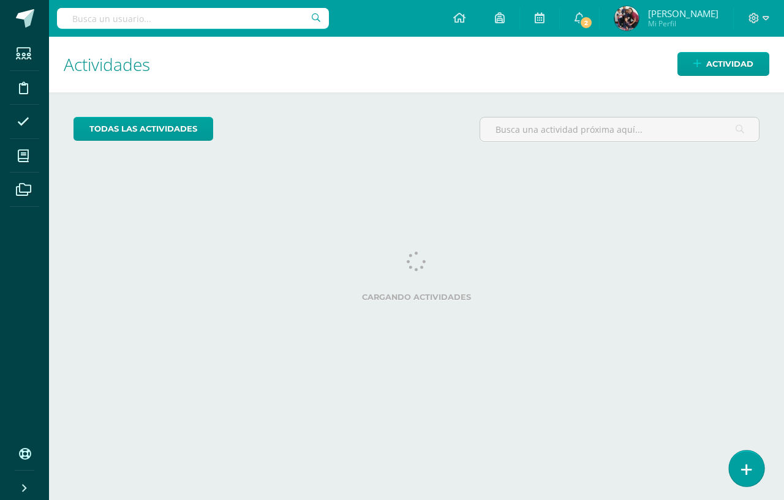
click at [744, 474] on icon at bounding box center [746, 470] width 11 height 14
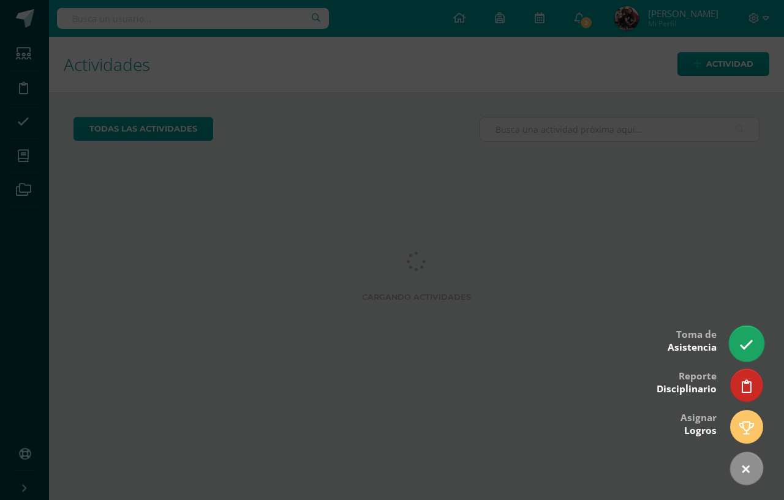
click at [742, 341] on icon at bounding box center [746, 345] width 14 height 14
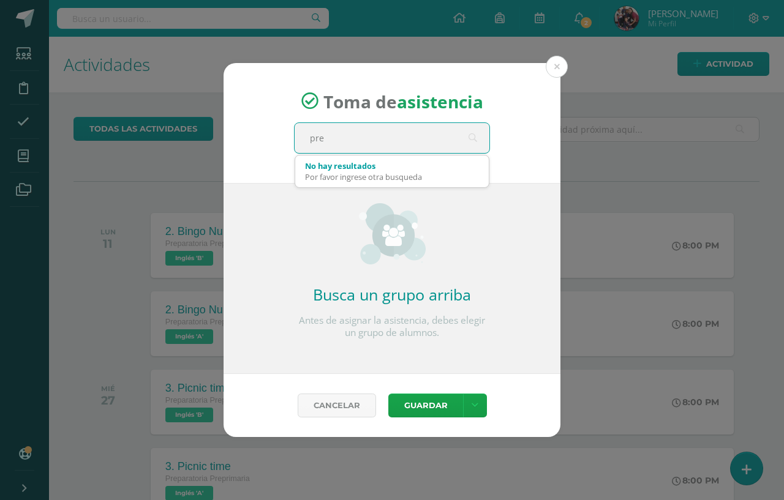
type input "prep"
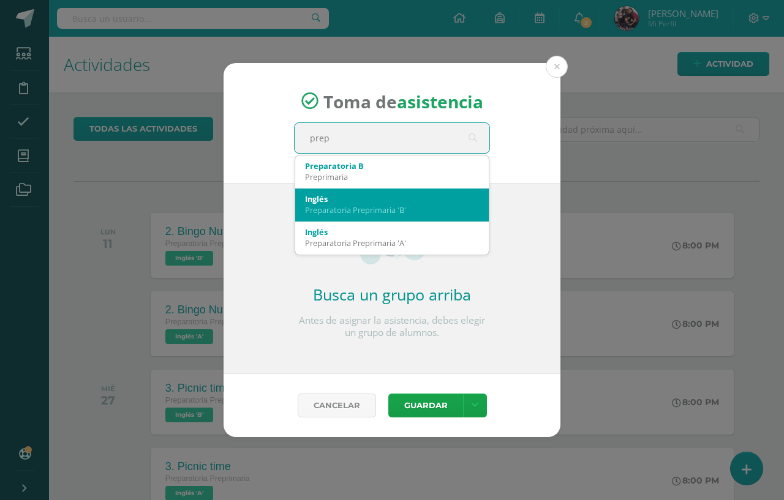
click at [385, 206] on div "Preparatoria Preprimaria 'B'" at bounding box center [392, 210] width 174 height 11
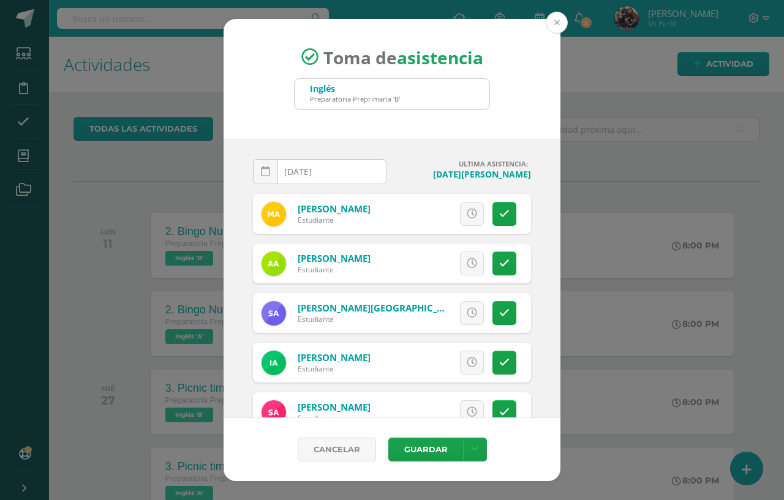
click at [560, 26] on button at bounding box center [557, 23] width 22 height 22
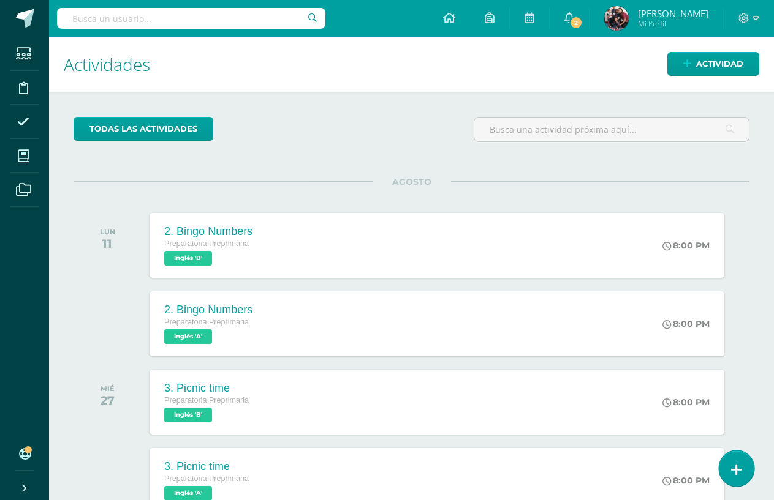
click at [748, 461] on link at bounding box center [735, 469] width 35 height 36
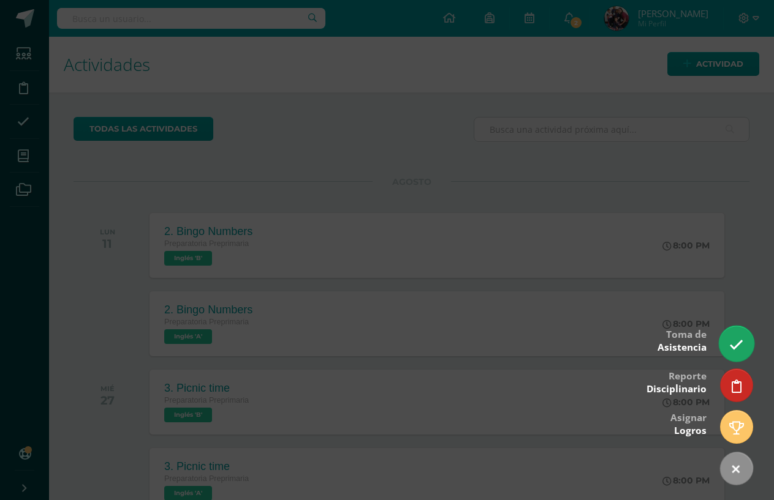
click at [730, 345] on icon at bounding box center [736, 345] width 14 height 14
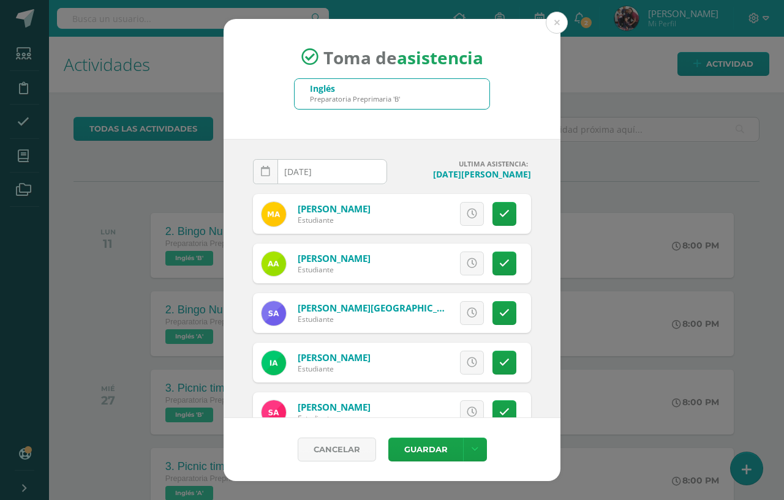
click at [349, 97] on div "Preparatoria Preprimaria 'B'" at bounding box center [355, 98] width 90 height 9
click at [415, 96] on div "Inglés Preparatoria Preprimaria 'B'" at bounding box center [392, 94] width 195 height 30
click at [407, 99] on div "Inglés Preparatoria Preprimaria 'B'" at bounding box center [392, 94] width 195 height 30
click at [406, 99] on div "Inglés Preparatoria Preprimaria 'B'" at bounding box center [392, 94] width 195 height 30
click at [405, 99] on div "Inglés Preparatoria Preprimaria 'B'" at bounding box center [392, 94] width 195 height 30
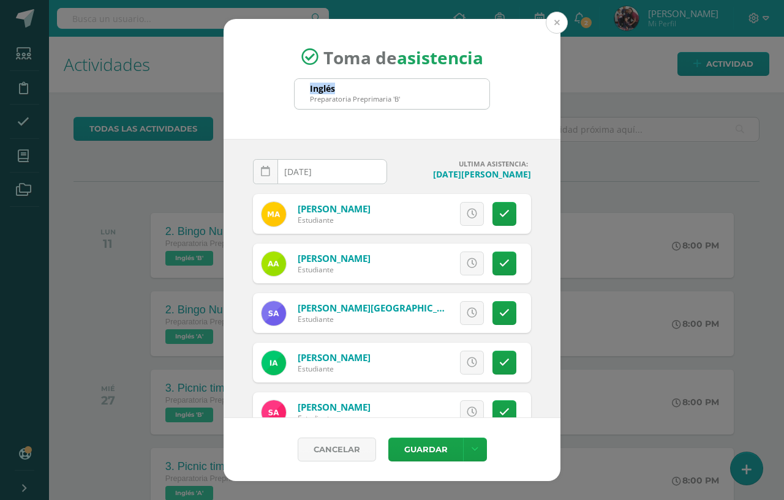
click at [560, 20] on button at bounding box center [557, 23] width 22 height 22
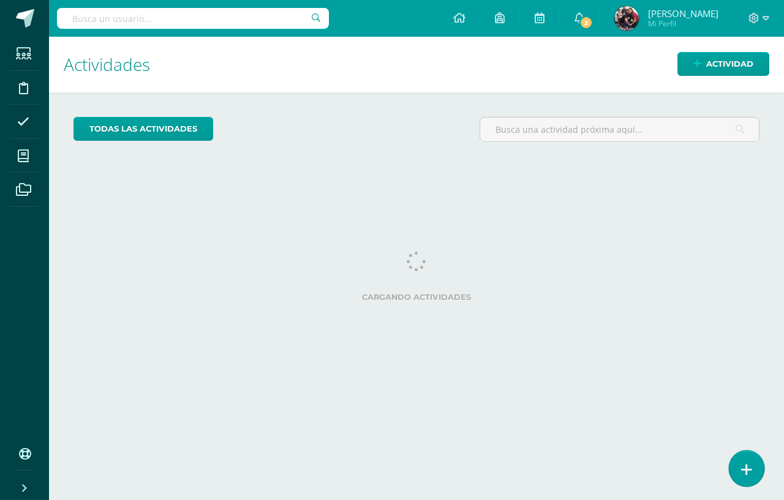
click at [753, 476] on link at bounding box center [746, 469] width 35 height 36
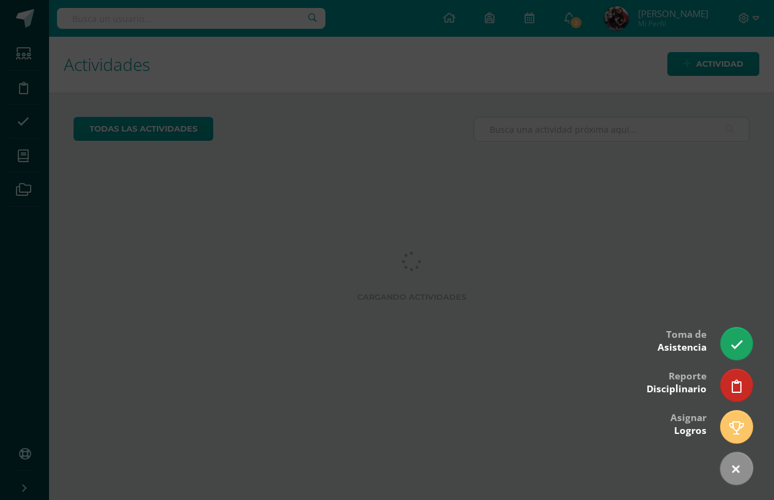
click at [756, 341] on div at bounding box center [387, 250] width 774 height 500
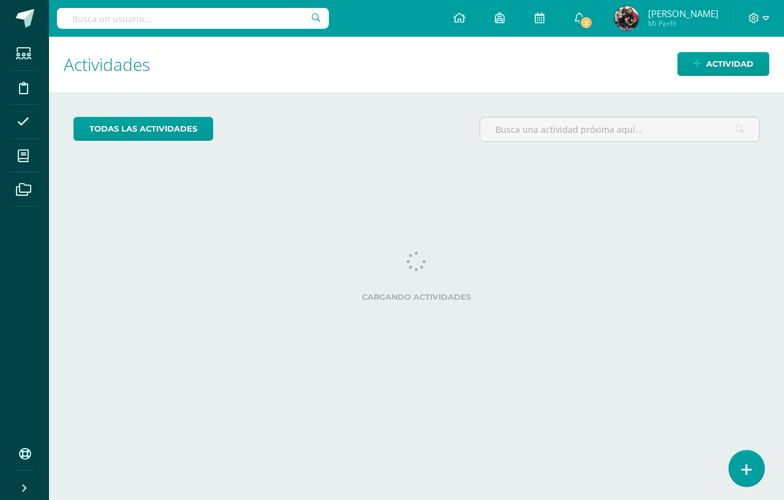
click at [744, 471] on icon at bounding box center [746, 470] width 11 height 14
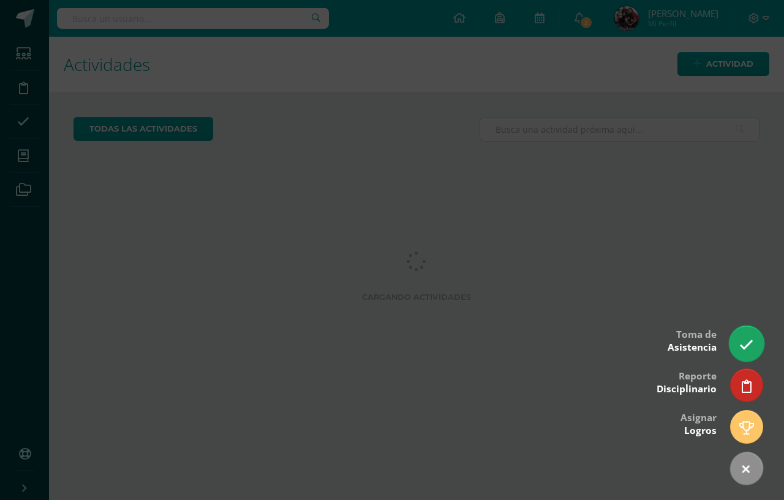
click at [747, 346] on icon at bounding box center [746, 345] width 14 height 14
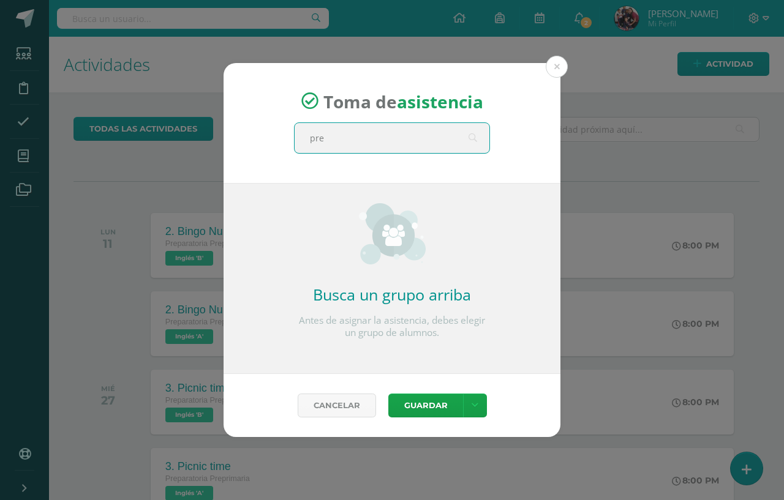
type input "prep"
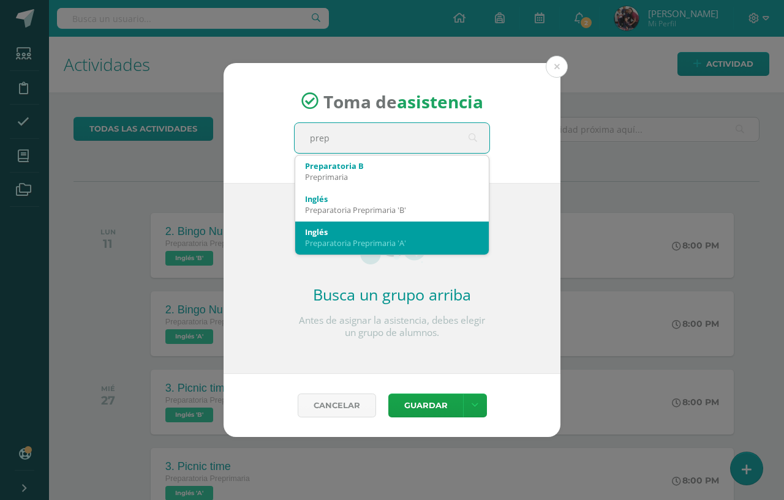
click at [401, 239] on div "Preparatoria Preprimaria 'A'" at bounding box center [392, 243] width 174 height 11
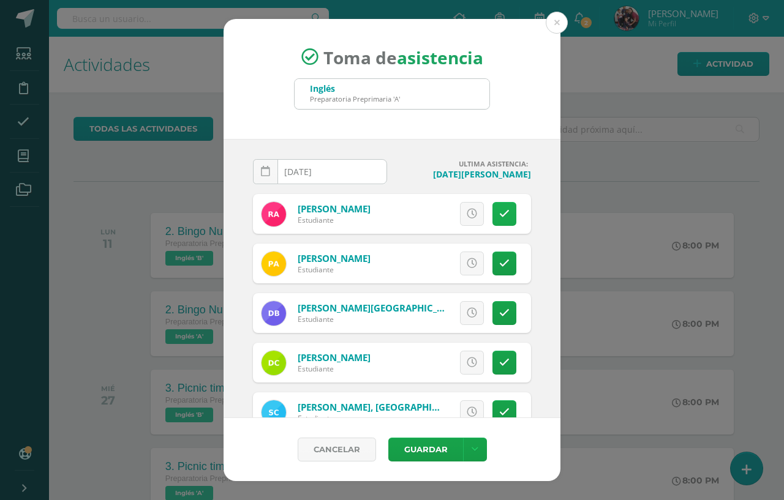
click at [499, 220] on link at bounding box center [504, 214] width 24 height 24
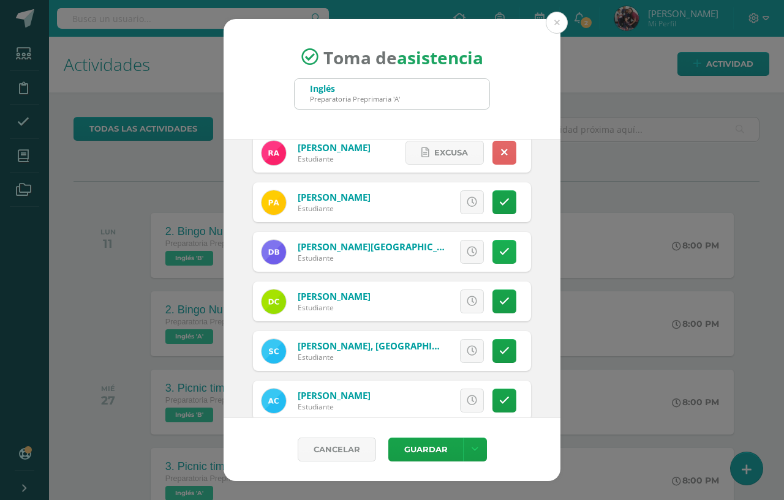
click at [499, 254] on icon at bounding box center [504, 252] width 10 height 10
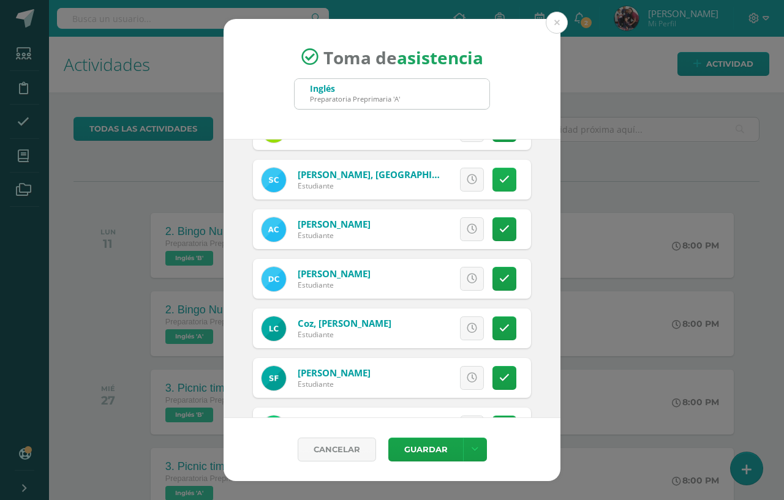
scroll to position [245, 0]
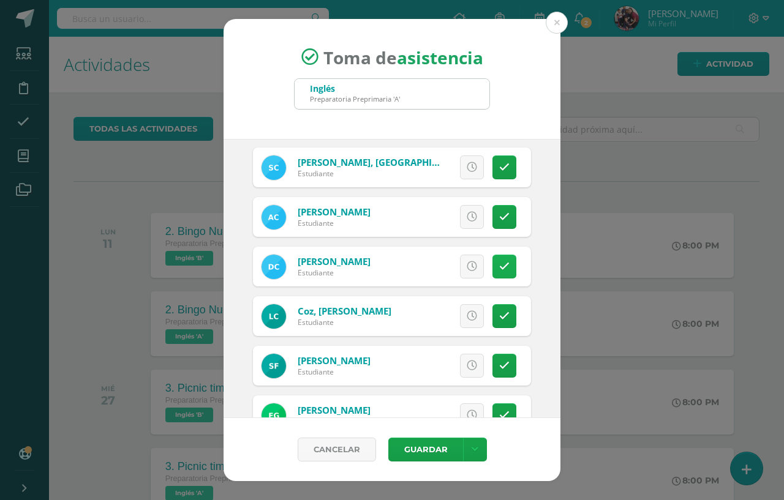
click at [493, 258] on link at bounding box center [504, 267] width 24 height 24
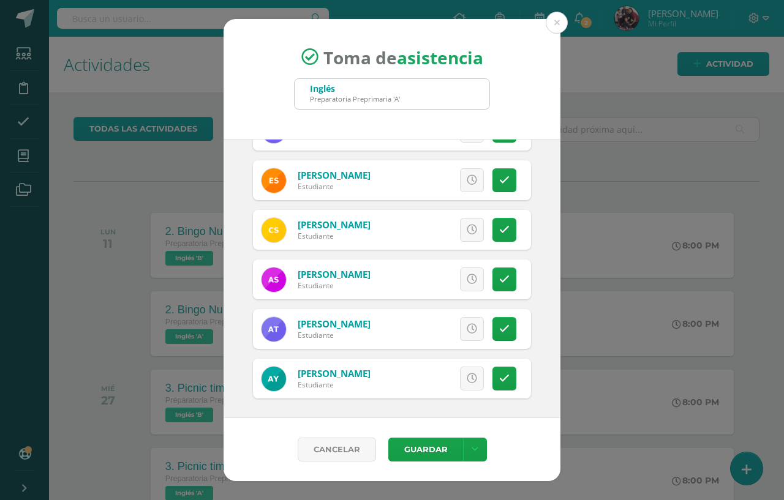
scroll to position [927, 0]
click at [442, 452] on button "Guardar" at bounding box center [425, 450] width 75 height 24
